Goal: Navigation & Orientation: Find specific page/section

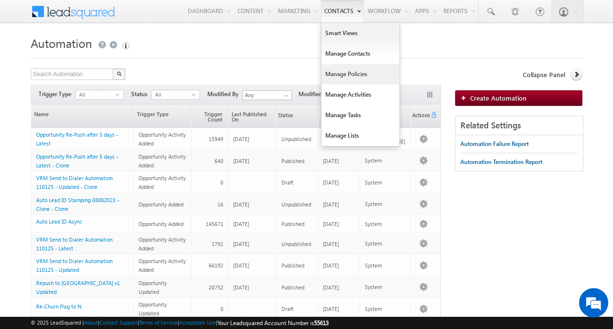
click at [353, 67] on link "Manage Policies" at bounding box center [360, 74] width 78 height 20
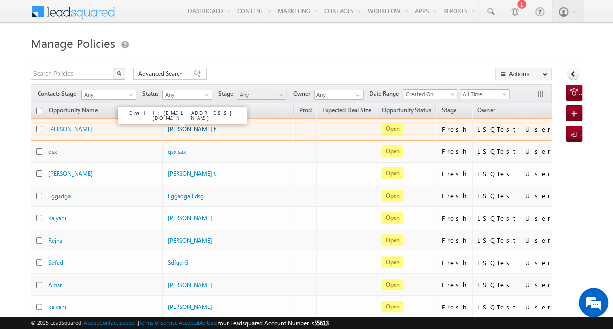
click at [174, 128] on link "[PERSON_NAME] t" at bounding box center [192, 128] width 48 height 7
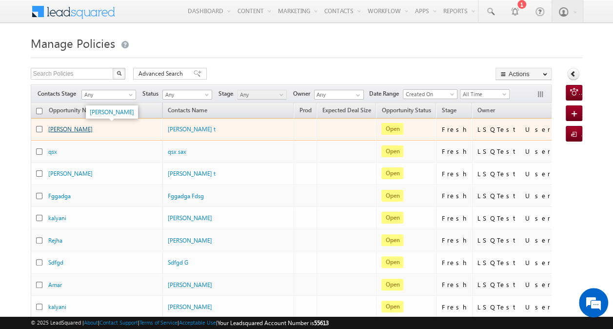
click at [53, 129] on link "[PERSON_NAME]" at bounding box center [70, 128] width 44 height 7
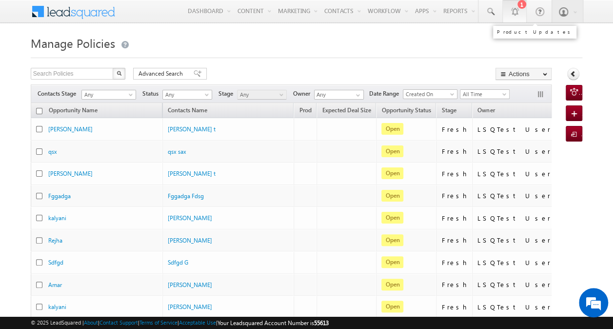
click at [515, 8] on div at bounding box center [514, 11] width 10 height 10
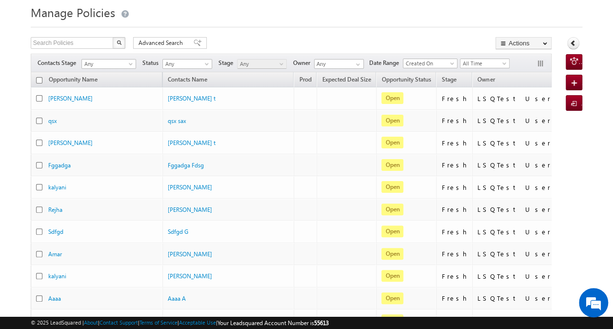
scroll to position [34, 0]
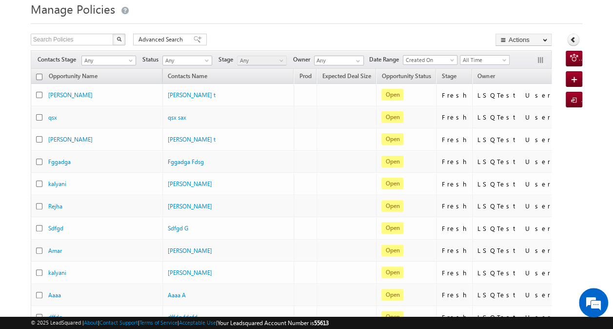
click at [223, 51] on div "Contacts Stage Any Any Activity Type Policy Policy Status Any Open Won Lost Any…" at bounding box center [291, 59] width 521 height 19
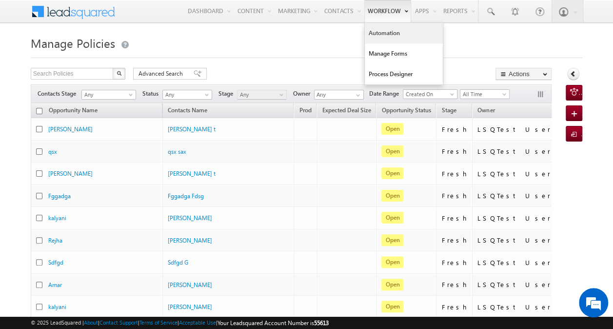
click at [385, 37] on link "Automation" at bounding box center [404, 33] width 78 height 20
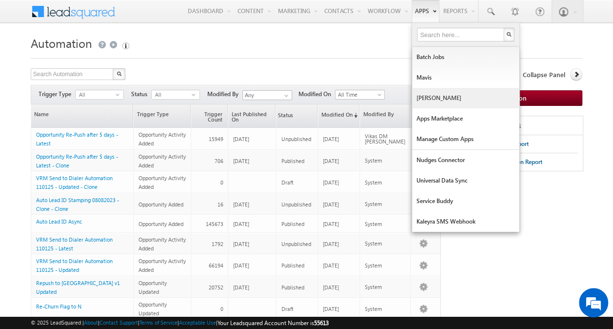
click at [445, 97] on link "[PERSON_NAME]" at bounding box center [465, 98] width 107 height 20
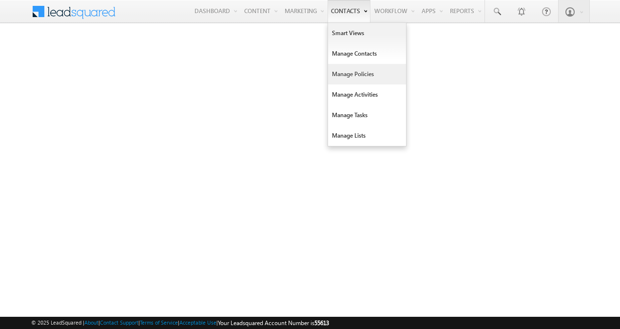
click at [346, 76] on link "Manage Policies" at bounding box center [367, 74] width 78 height 20
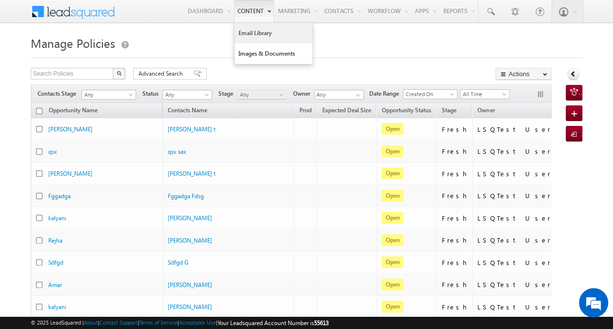
click at [247, 29] on link "Email Library" at bounding box center [273, 33] width 78 height 20
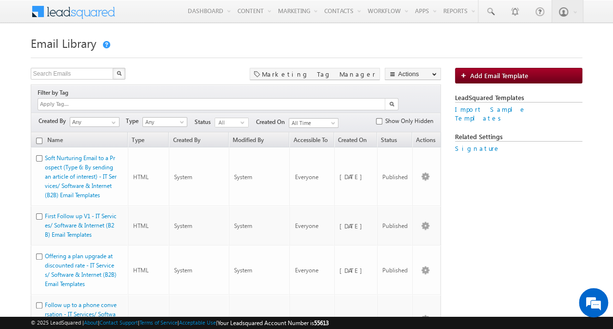
click at [108, 41] on link at bounding box center [105, 45] width 9 height 8
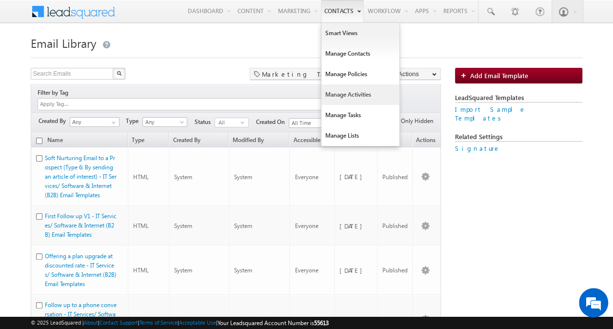
click at [339, 88] on link "Manage Activities" at bounding box center [360, 94] width 78 height 20
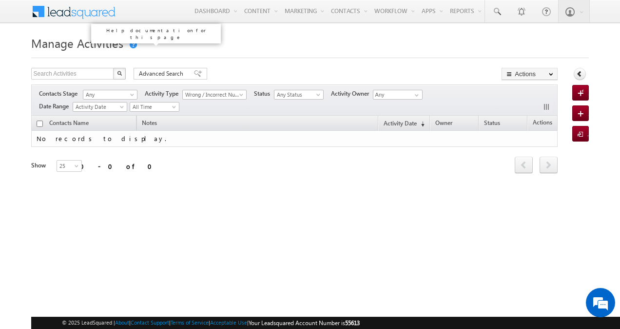
click at [131, 44] on link at bounding box center [132, 45] width 9 height 8
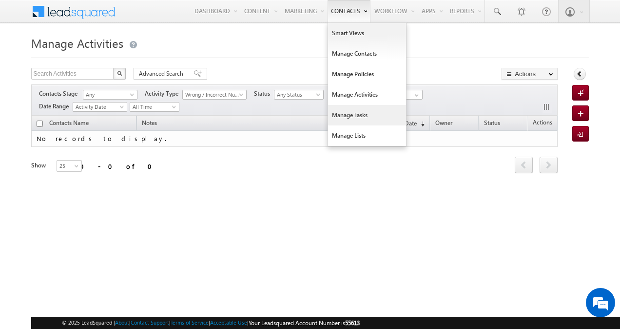
click at [355, 108] on link "Manage Tasks" at bounding box center [367, 115] width 78 height 20
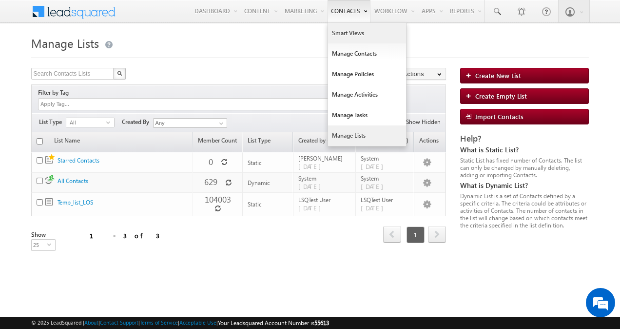
click at [353, 38] on link "Smart Views" at bounding box center [367, 33] width 78 height 20
click at [348, 72] on link "Manage Policies" at bounding box center [367, 74] width 78 height 20
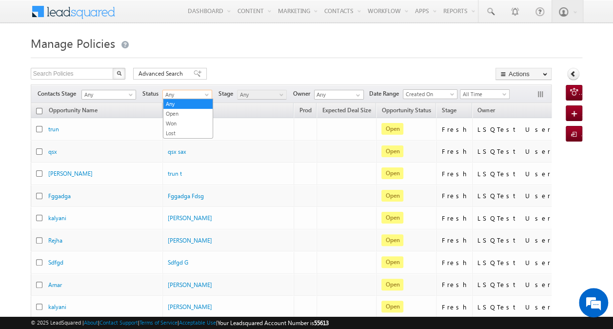
click at [200, 92] on span "Any" at bounding box center [186, 94] width 46 height 9
click at [190, 120] on link "Won" at bounding box center [187, 123] width 49 height 9
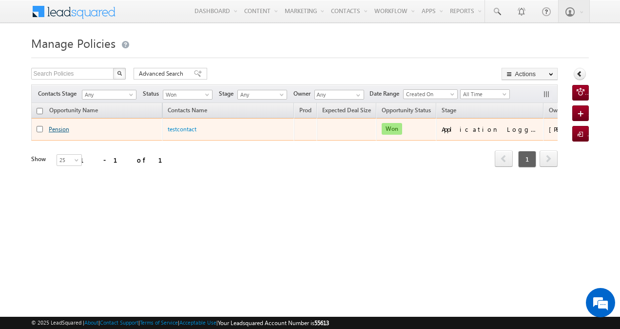
click at [54, 128] on link "Pension" at bounding box center [59, 128] width 20 height 7
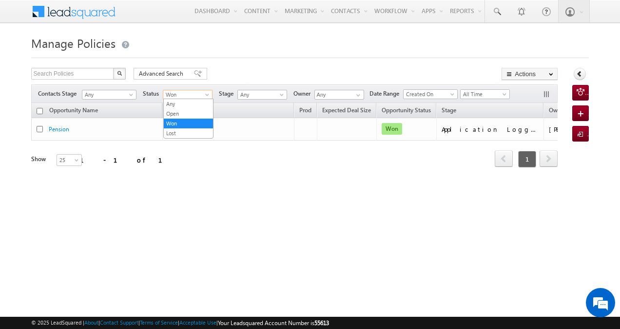
click at [206, 93] on span at bounding box center [208, 97] width 8 height 8
click at [182, 102] on link "Any" at bounding box center [188, 103] width 49 height 9
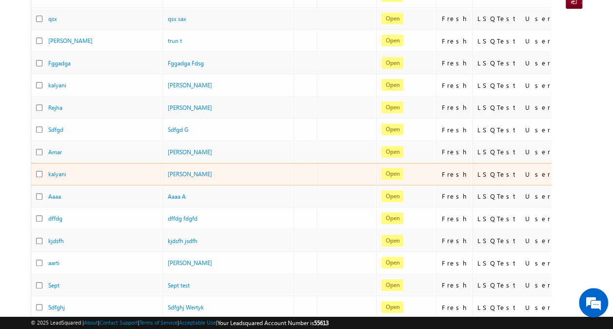
scroll to position [133, 0]
click at [219, 172] on div "kalyani sonaje" at bounding box center [216, 173] width 97 height 9
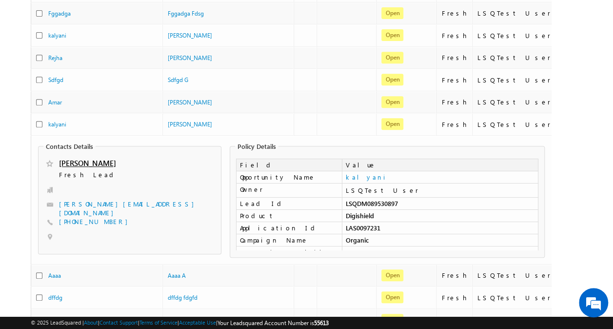
scroll to position [184, 0]
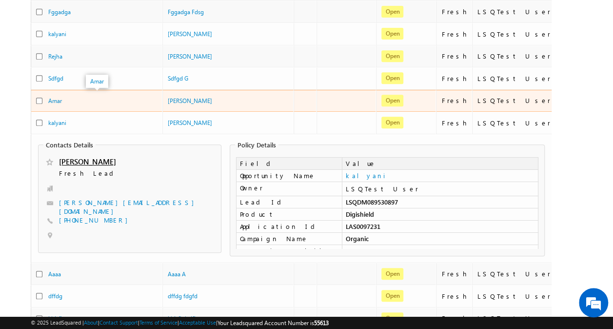
click at [87, 96] on div "Amar" at bounding box center [96, 100] width 97 height 9
click at [110, 101] on div "Amar" at bounding box center [96, 100] width 97 height 9
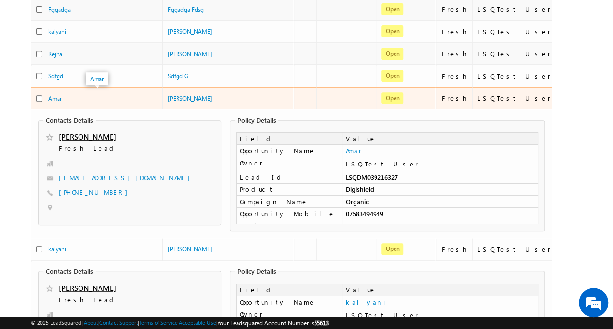
scroll to position [187, 0]
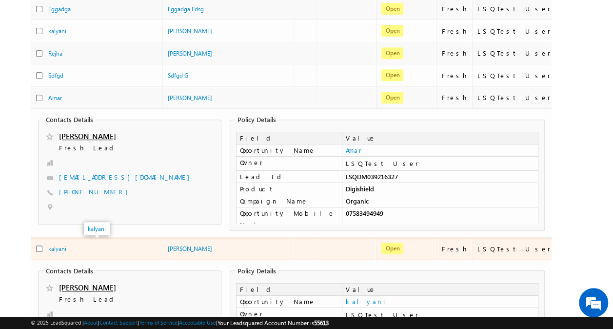
click at [130, 244] on div "kalyani" at bounding box center [96, 248] width 97 height 9
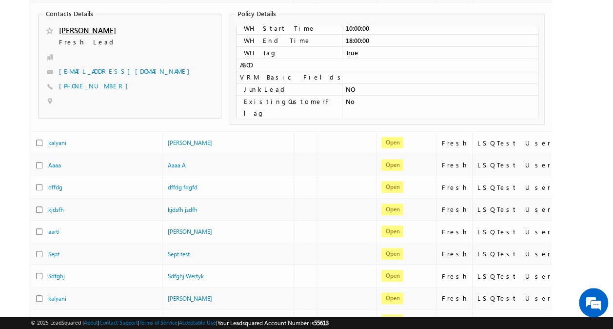
scroll to position [254, 0]
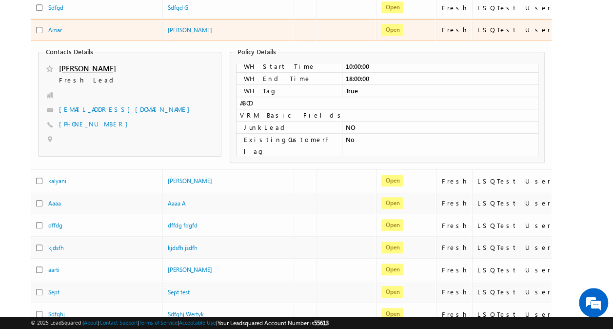
click at [119, 19] on td "Amar" at bounding box center [97, 30] width 132 height 22
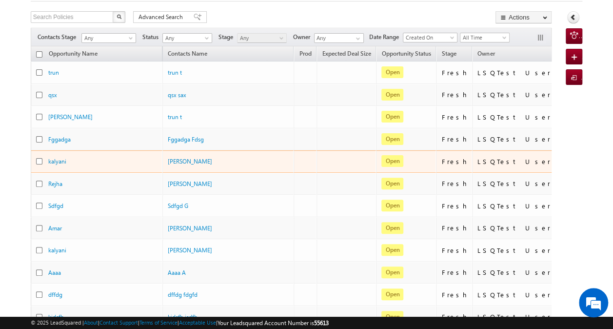
scroll to position [0, 0]
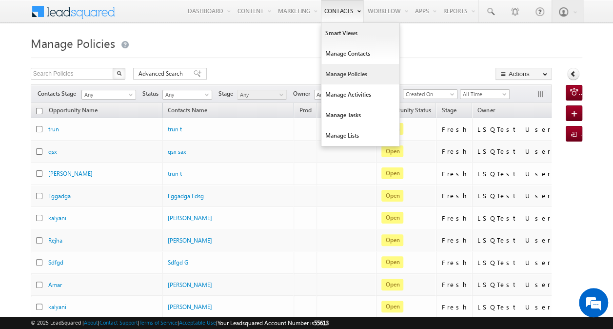
click at [359, 76] on link "Manage Policies" at bounding box center [360, 74] width 78 height 20
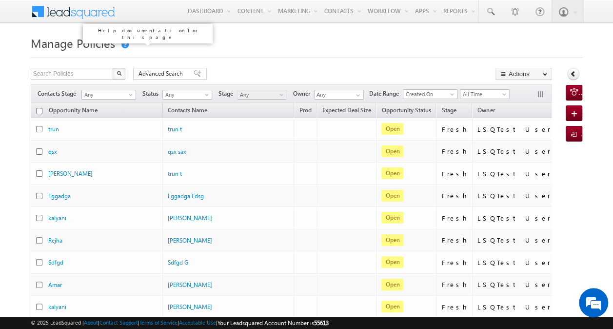
click at [124, 46] on link at bounding box center [124, 45] width 9 height 8
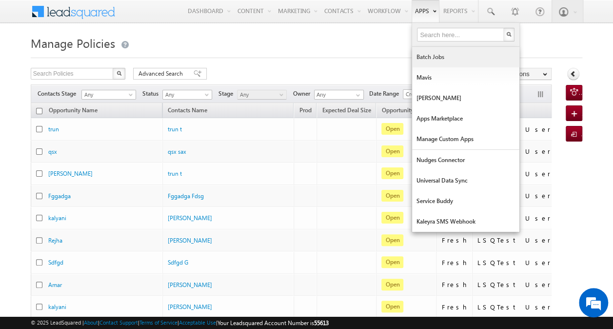
click at [421, 56] on link "Batch Jobs" at bounding box center [465, 57] width 107 height 20
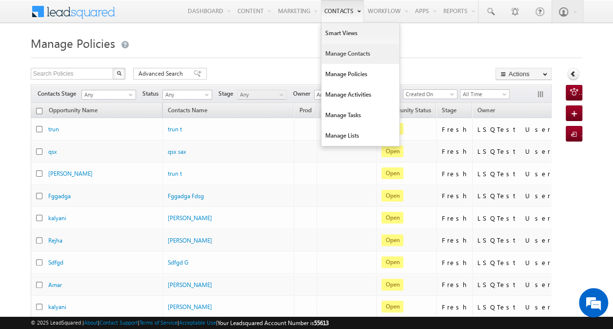
click at [348, 56] on link "Manage Contacts" at bounding box center [360, 53] width 78 height 20
click at [351, 70] on link "Manage Policies" at bounding box center [360, 74] width 78 height 20
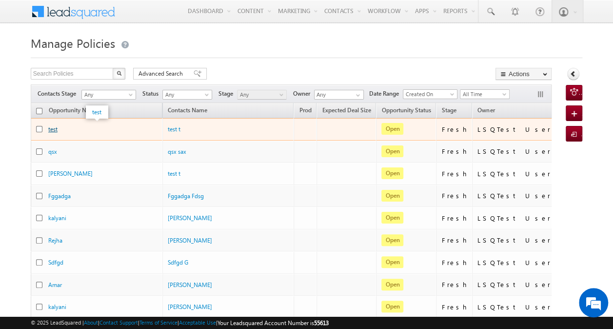
click at [52, 128] on link "test" at bounding box center [52, 128] width 9 height 7
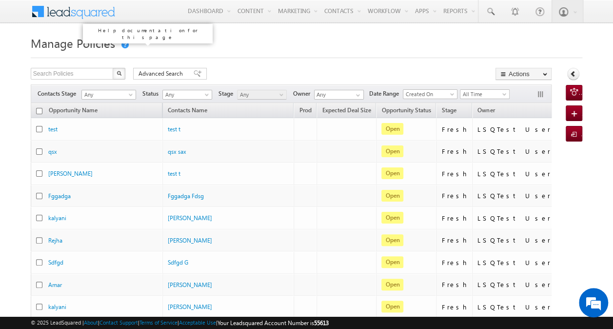
click at [121, 47] on link at bounding box center [124, 45] width 9 height 8
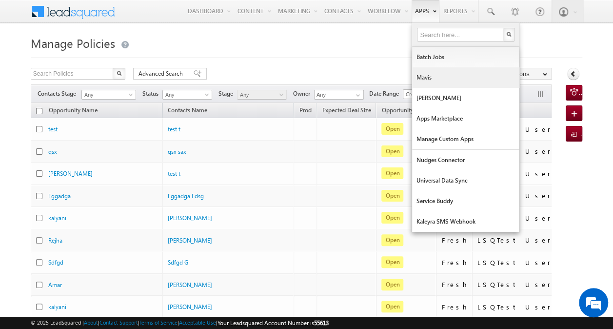
click at [430, 81] on link "Mavis" at bounding box center [465, 77] width 107 height 20
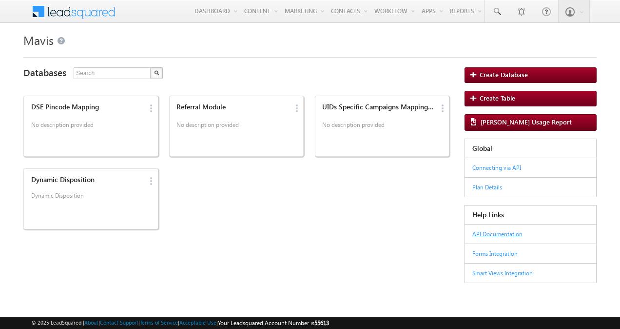
click at [497, 232] on link "API Documentation" at bounding box center [497, 233] width 50 height 7
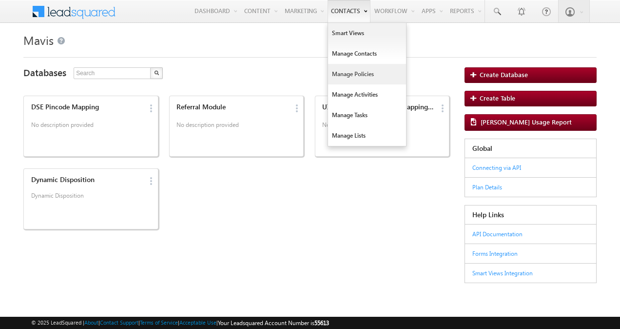
click at [343, 72] on link "Manage Policies" at bounding box center [367, 74] width 78 height 20
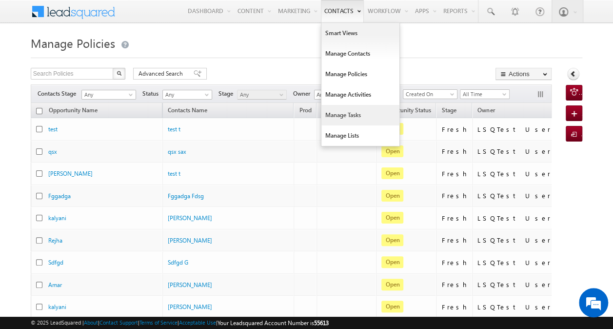
click at [336, 111] on link "Manage Tasks" at bounding box center [360, 115] width 78 height 20
click at [347, 34] on link "Smart Views" at bounding box center [360, 33] width 78 height 20
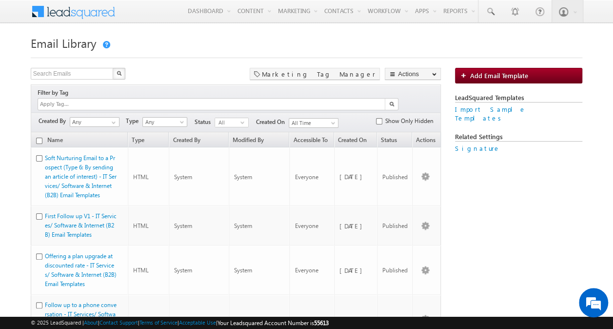
click at [109, 42] on link at bounding box center [105, 45] width 9 height 8
